Goal: Transaction & Acquisition: Subscribe to service/newsletter

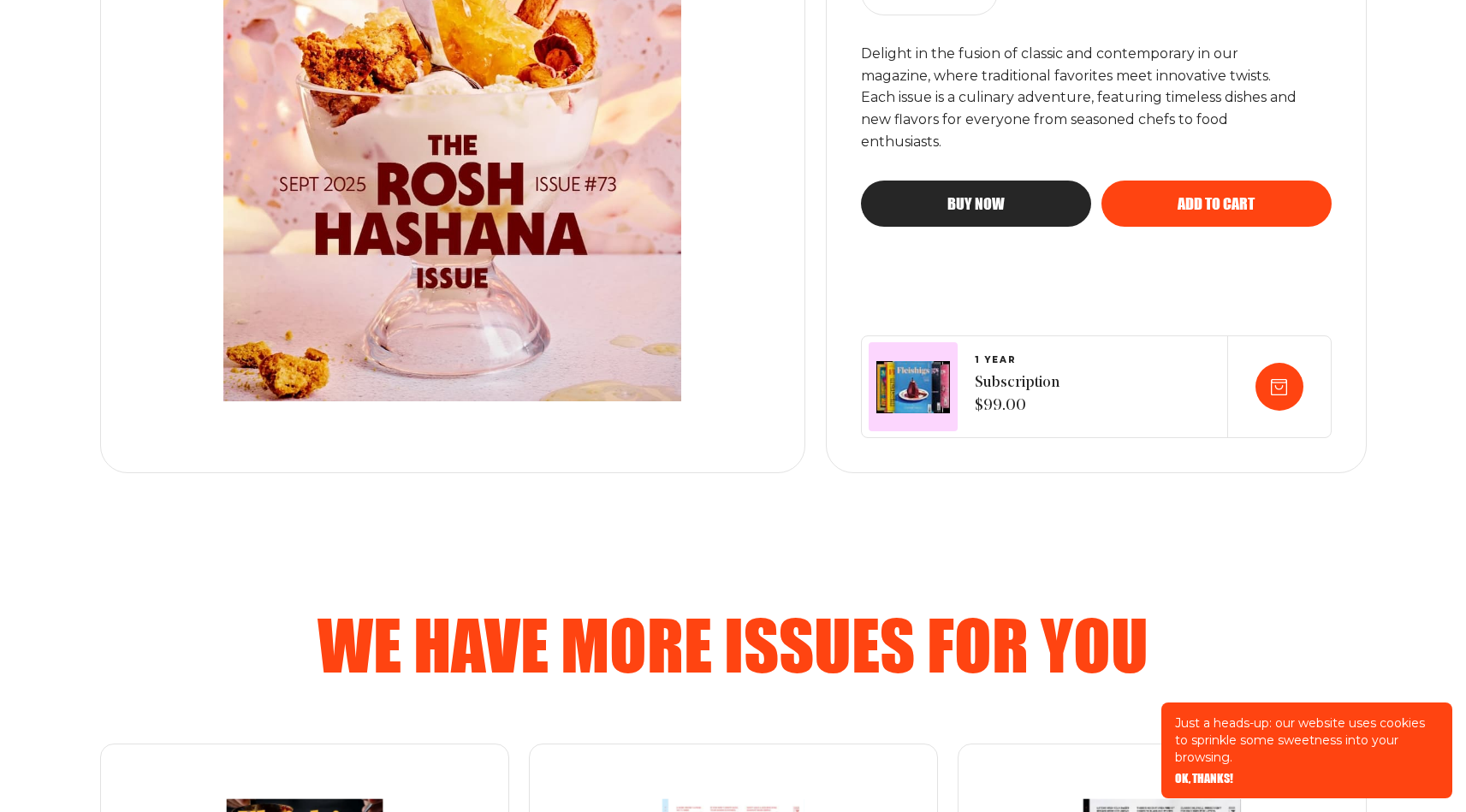
scroll to position [504, 0]
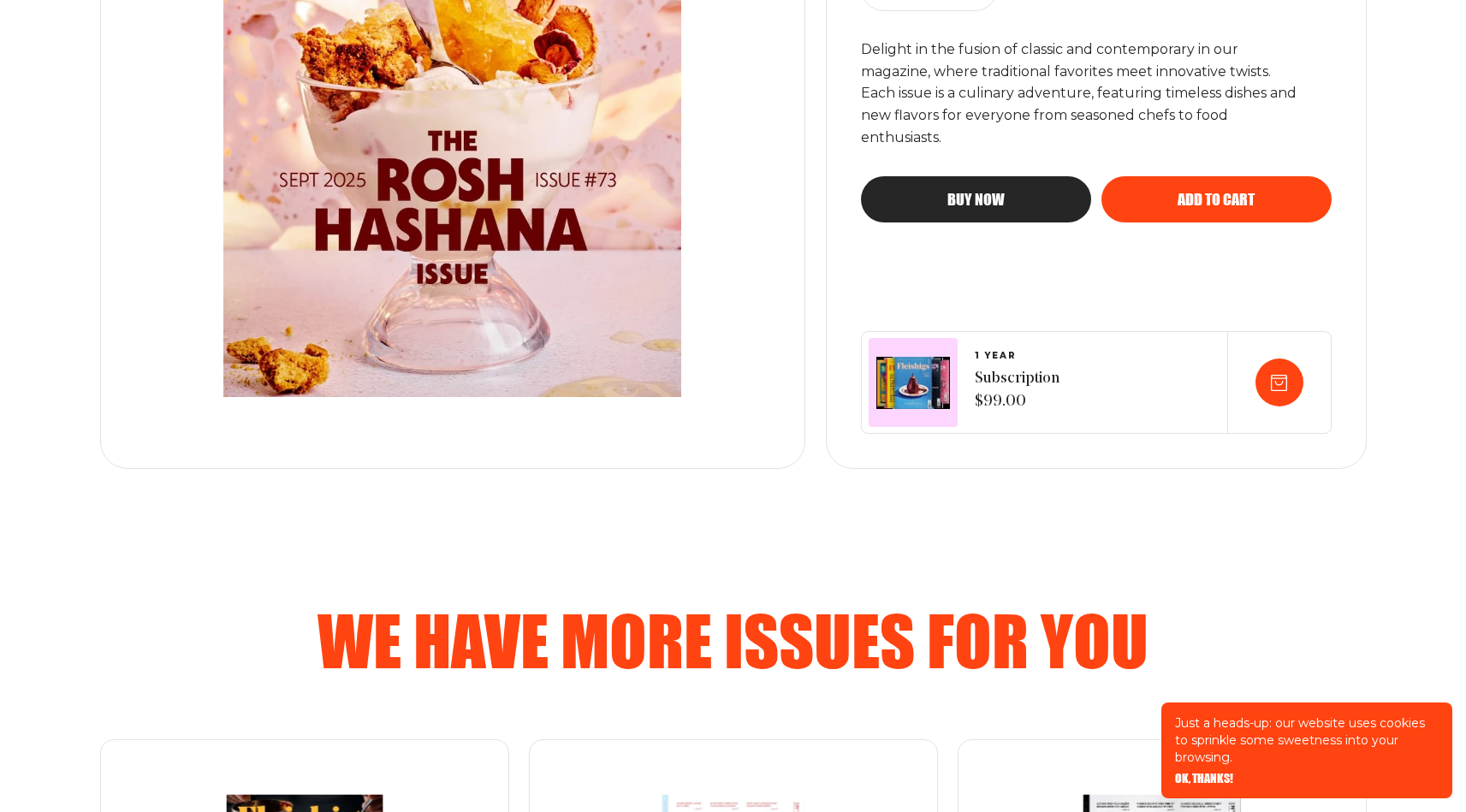
click at [1116, 393] on div "1 YEAR Subscription $99.00" at bounding box center [1034, 382] width 332 height 89
click at [1283, 381] on icon at bounding box center [1279, 382] width 16 height 16
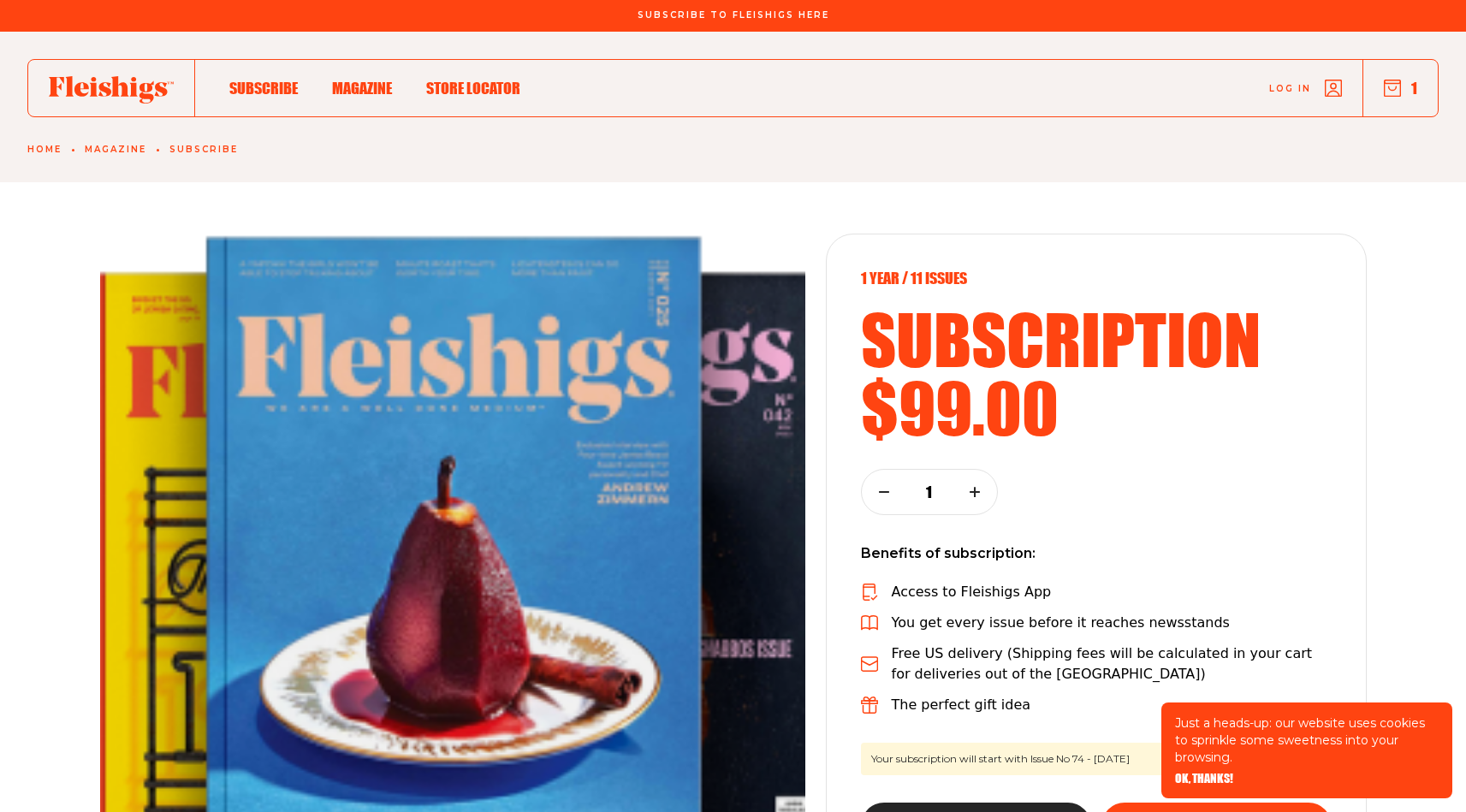
scroll to position [4, 0]
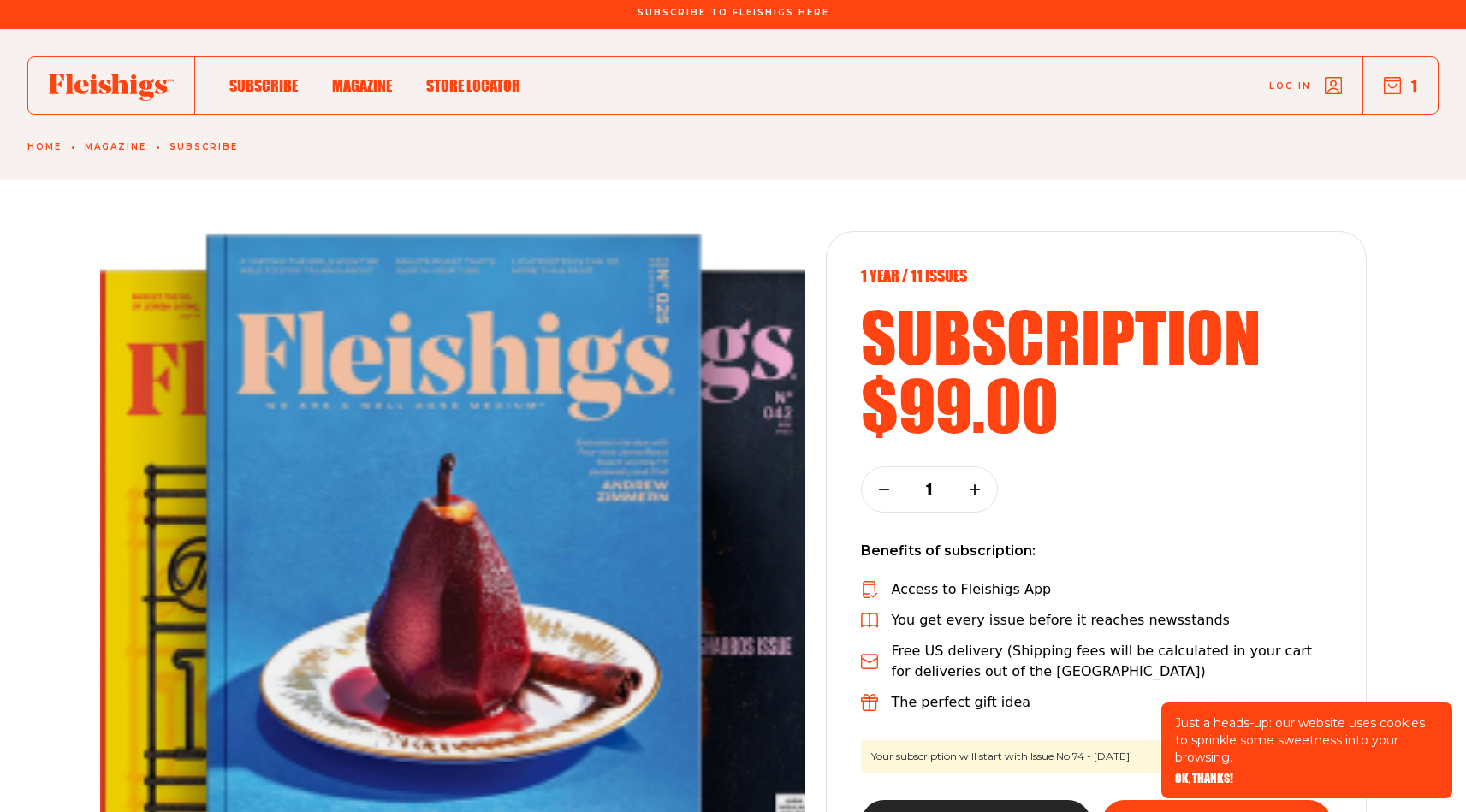
click at [1280, 80] on span "Log in" at bounding box center [1290, 72] width 42 height 12
